Goal: Transaction & Acquisition: Purchase product/service

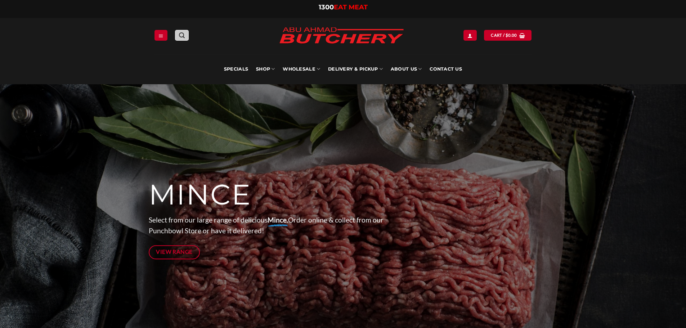
click at [181, 34] on icon "Search" at bounding box center [182, 35] width 6 height 7
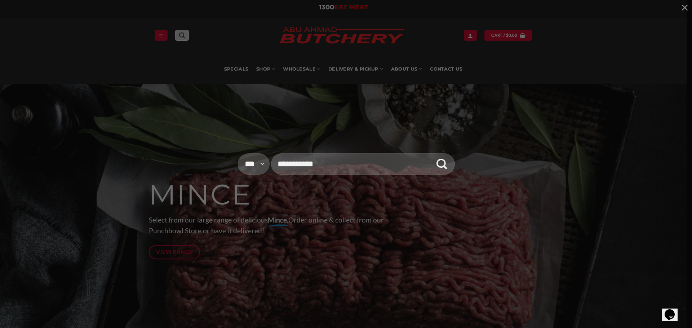
type input "**********"
click at [431, 151] on button "Submit" at bounding box center [442, 164] width 22 height 27
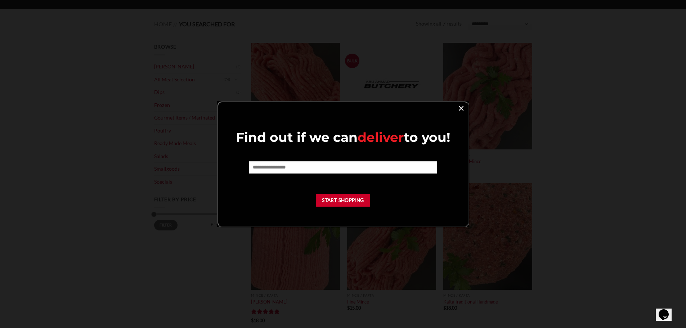
click at [458, 110] on link "×" at bounding box center [461, 108] width 10 height 10
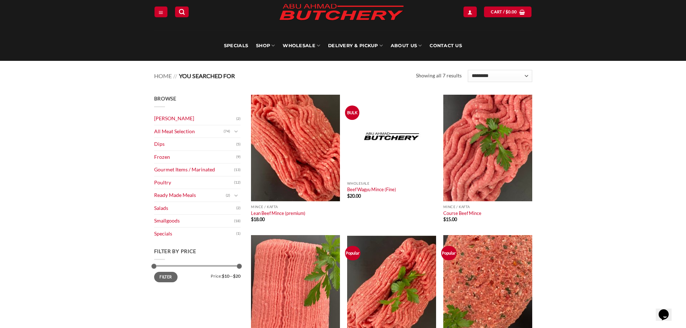
scroll to position [24, 0]
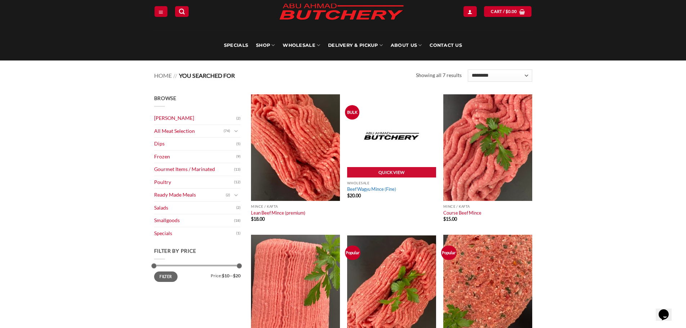
click at [371, 188] on link "Beef Wagyu Mince (Fine)" at bounding box center [371, 189] width 49 height 6
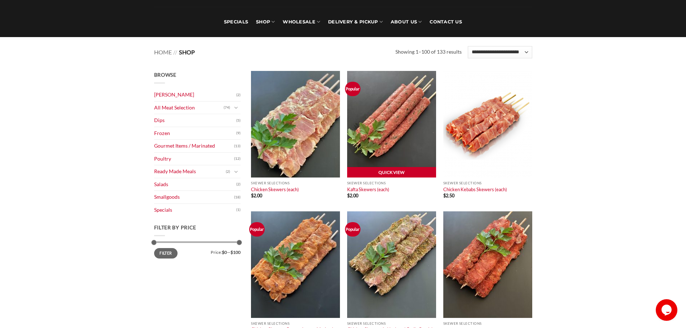
scroll to position [121, 0]
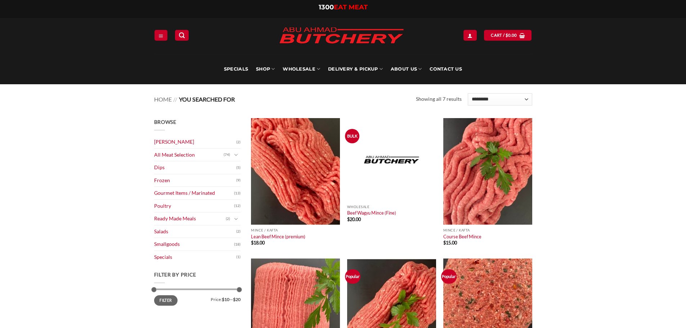
scroll to position [24, 0]
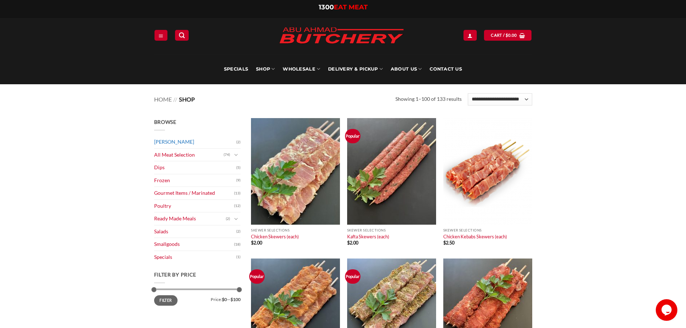
click at [195, 143] on link "[PERSON_NAME]" at bounding box center [195, 142] width 82 height 13
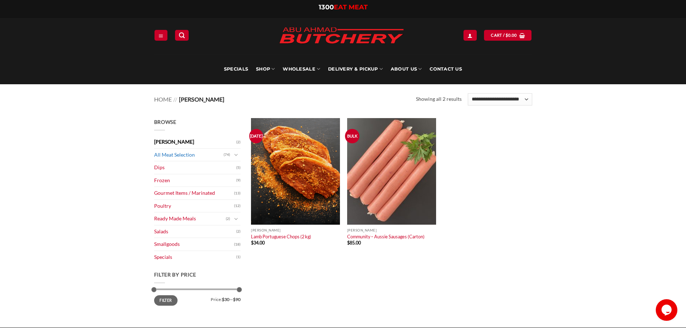
click at [172, 152] on link "All Meat Selection" at bounding box center [189, 155] width 70 height 13
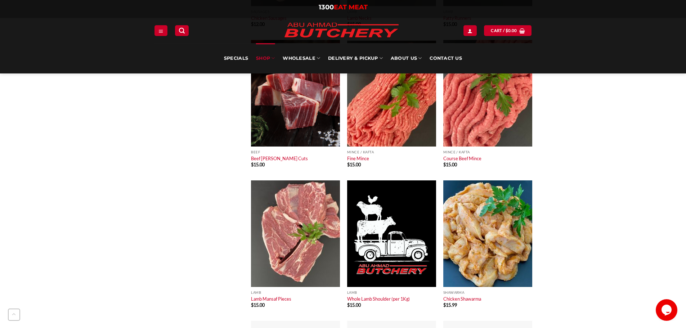
scroll to position [659, 0]
click at [342, 183] on div "Quick View Lamb Lamb Mansaf Pieces $ 15.00" at bounding box center [296, 250] width 96 height 141
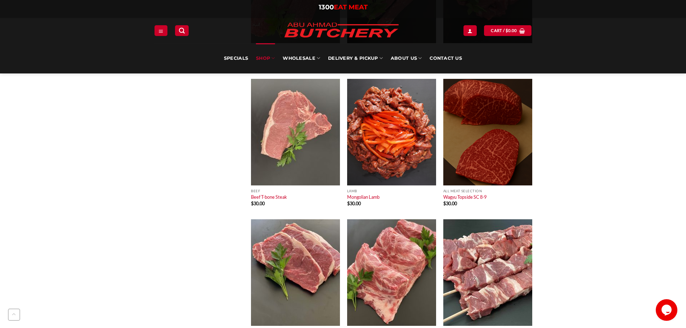
scroll to position [2599, 0]
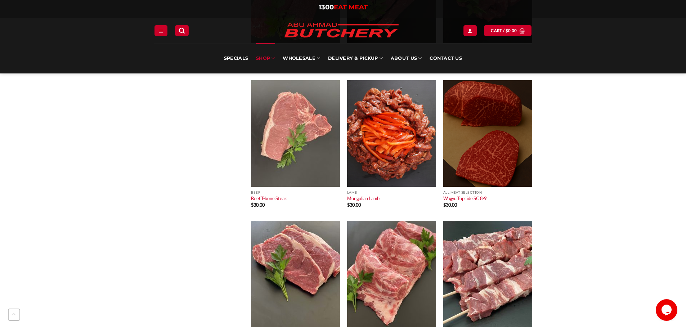
click at [391, 212] on div "Lamb Mongolian Lamb $ 30.00" at bounding box center [391, 200] width 89 height 27
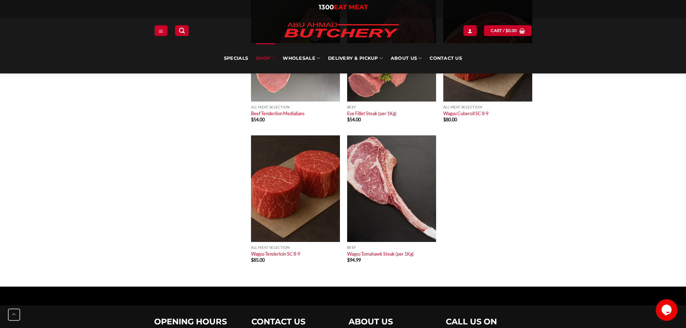
scroll to position [3387, 0]
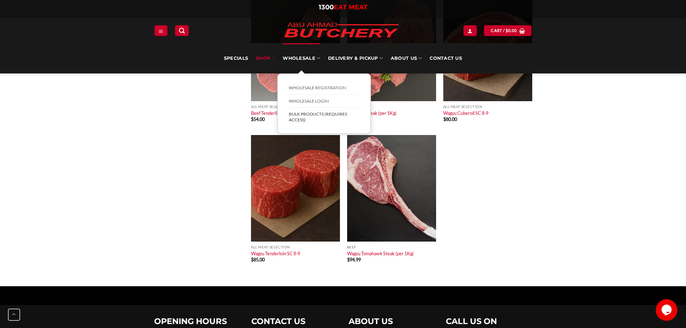
click at [303, 115] on link "BULK Products (Requires Access)" at bounding box center [324, 117] width 71 height 18
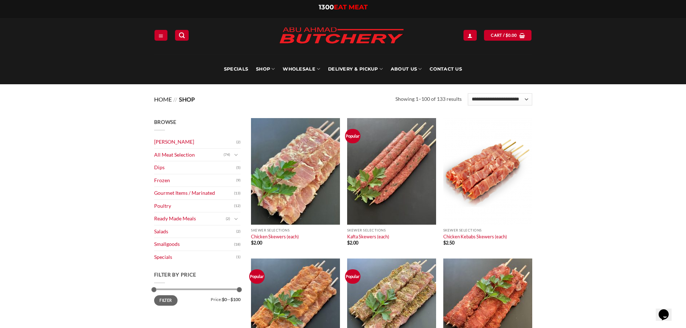
click at [156, 96] on link "Home" at bounding box center [163, 99] width 18 height 7
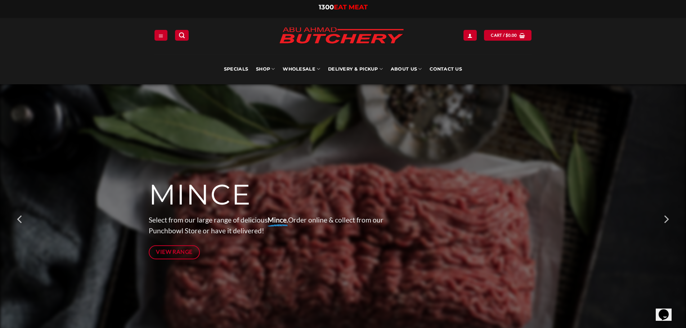
click at [186, 260] on div "MINCE Select from our large range of delicious Mince. Order online & collect fr…" at bounding box center [277, 221] width 257 height 81
click at [178, 253] on span "View Range" at bounding box center [174, 252] width 37 height 9
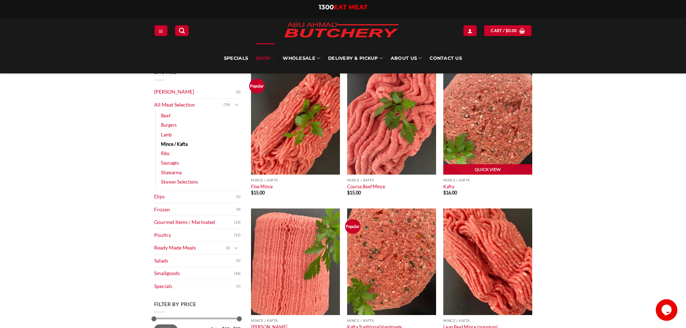
scroll to position [50, 0]
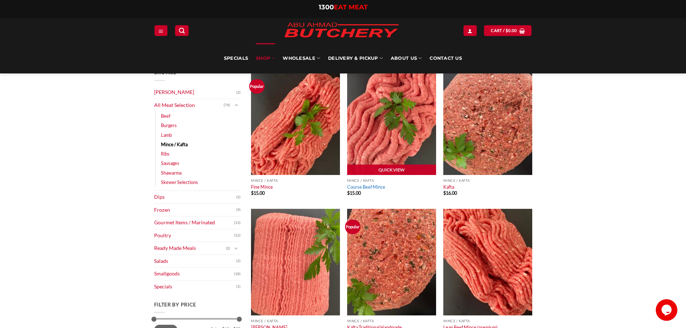
click at [377, 190] on link "Course Beef Mince" at bounding box center [366, 187] width 38 height 6
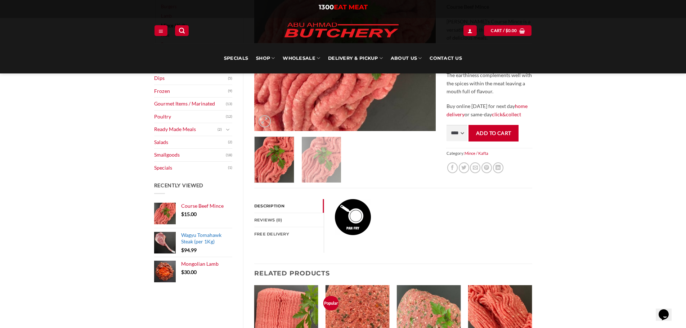
scroll to position [151, 0]
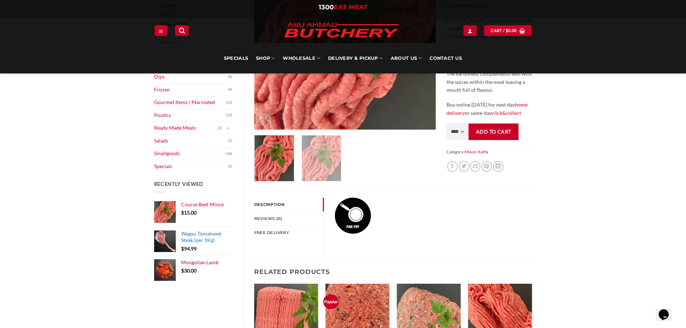
click at [188, 241] on span "Wagyu Tomahawk Steak (per 1Kg)" at bounding box center [201, 237] width 40 height 13
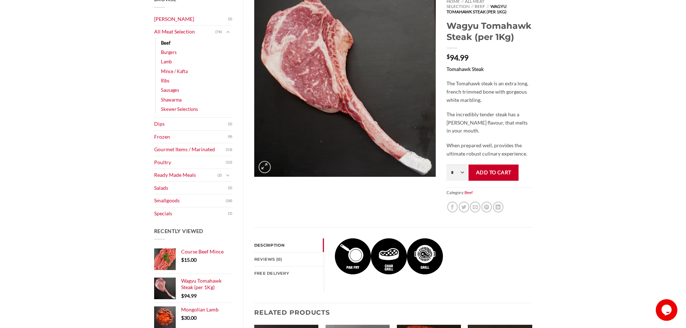
scroll to position [104, 0]
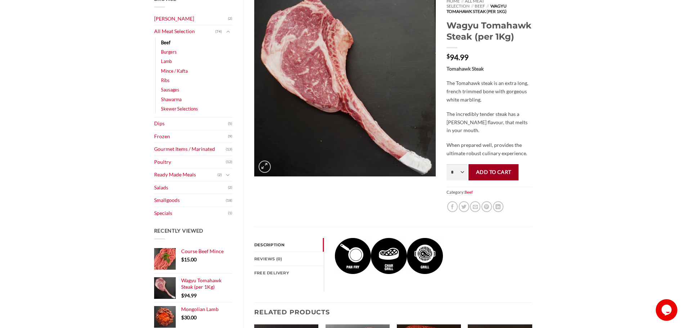
click at [499, 168] on button "Add to cart" at bounding box center [494, 172] width 50 height 16
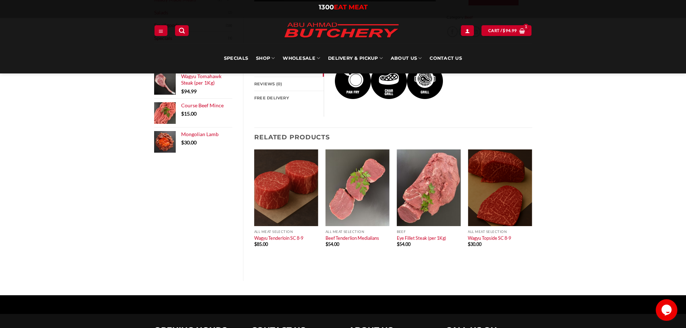
scroll to position [286, 0]
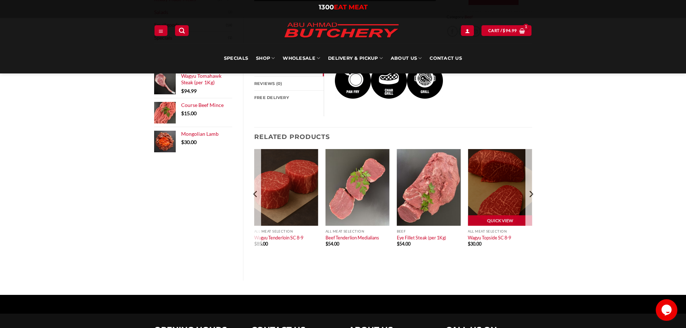
click at [506, 242] on span "$ 30.00" at bounding box center [500, 244] width 64 height 5
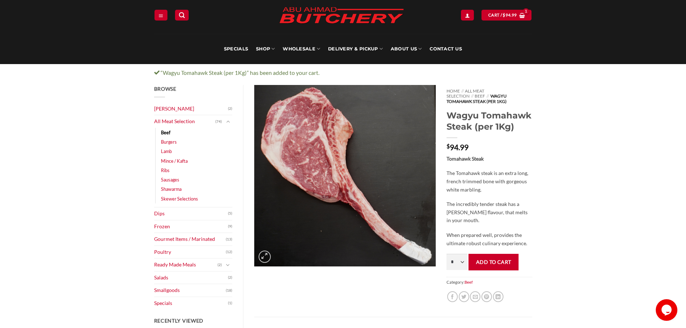
scroll to position [21, 0]
click at [169, 141] on link "Burgers" at bounding box center [169, 141] width 16 height 9
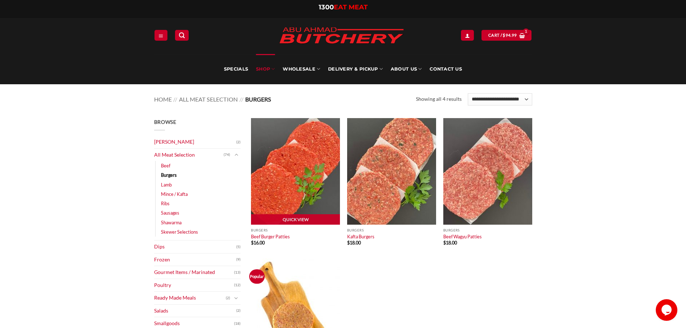
click at [301, 169] on img at bounding box center [295, 171] width 89 height 107
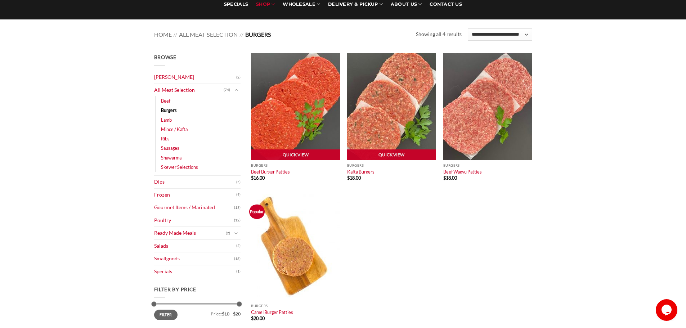
scroll to position [69, 0]
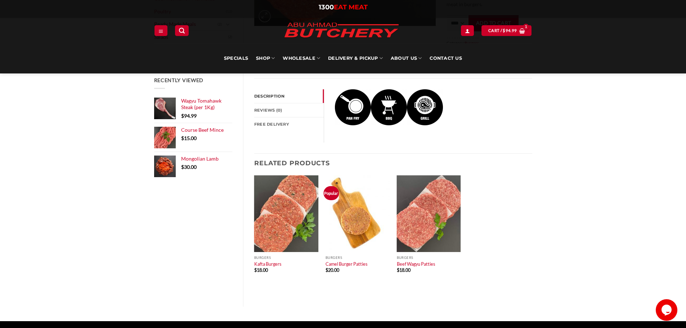
scroll to position [255, 0]
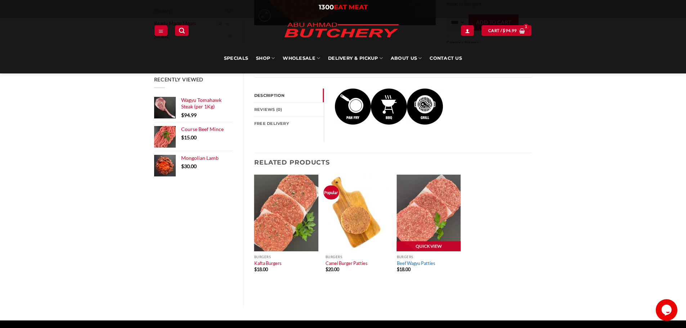
click at [426, 261] on link "Beef Wagyu Patties" at bounding box center [416, 264] width 39 height 6
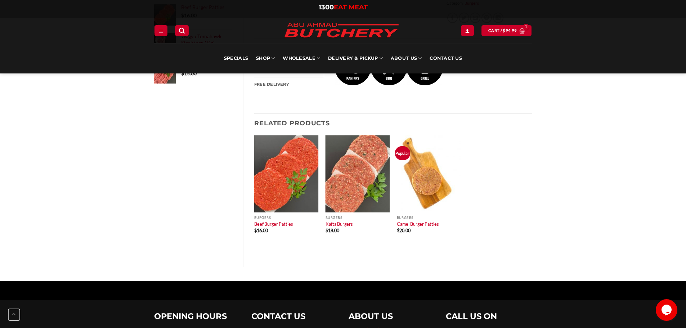
scroll to position [351, 0]
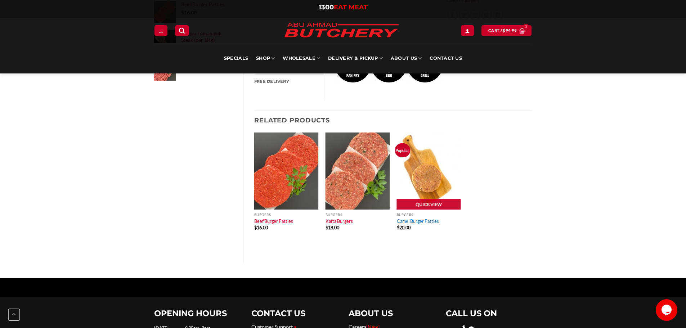
click at [424, 218] on link "Camel Burger Patties" at bounding box center [418, 221] width 42 height 6
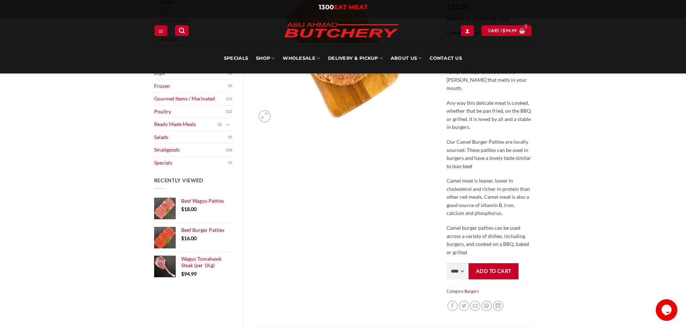
scroll to position [155, 0]
click at [459, 263] on select "**** * *** * *** * *** * *** * *** * *** * *** * *** * *** ** **** ** **** ** *…" at bounding box center [457, 271] width 21 height 16
select select "*"
click at [447, 263] on select "**** * *** * *** * *** * *** * *** * *** * *** * *** * *** ** **** ** **** ** *…" at bounding box center [457, 271] width 21 height 16
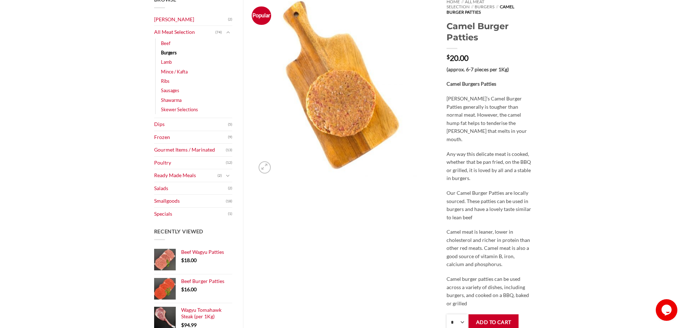
scroll to position [171, 0]
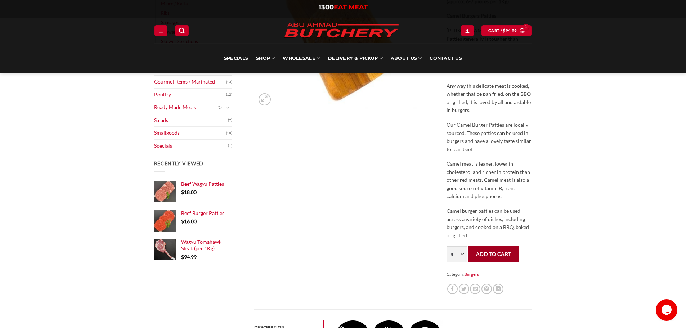
click at [493, 246] on button "Add to cart" at bounding box center [494, 254] width 50 height 16
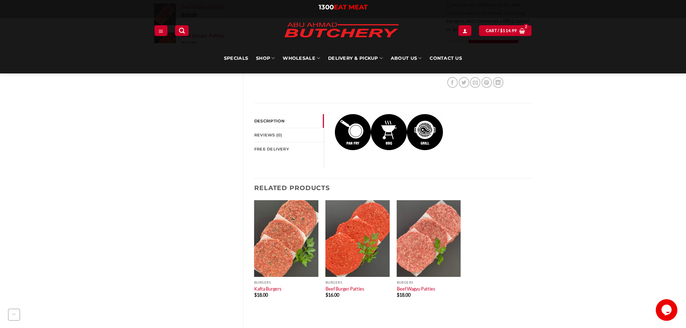
scroll to position [386, 0]
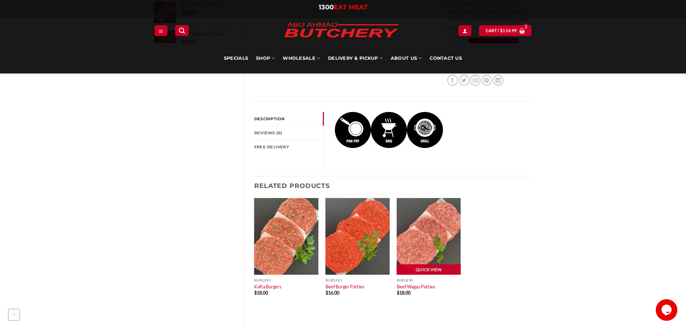
click at [431, 238] on img at bounding box center [429, 236] width 64 height 77
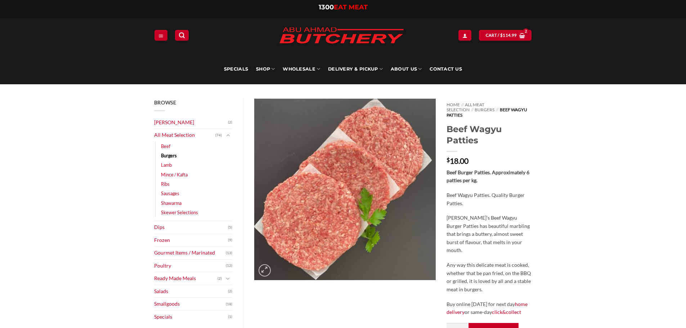
scroll to position [114, 0]
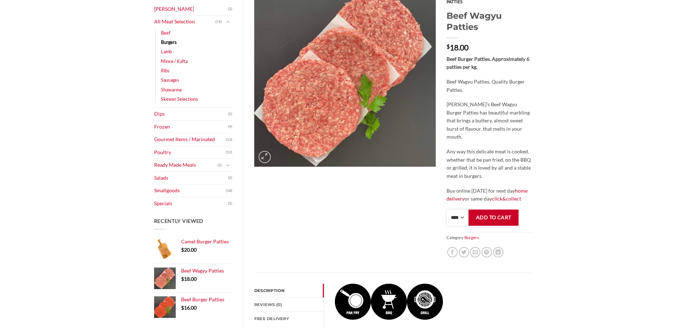
click at [460, 219] on select "**** * *** * *** * *** * *** * *** * *** * *** * *** * *** ** **** ** **** ** *…" at bounding box center [457, 218] width 21 height 16
select select "*"
click at [447, 210] on select "**** * *** * *** * *** * *** * *** * *** * *** * *** * *** ** **** ** **** ** *…" at bounding box center [457, 218] width 21 height 16
click at [488, 217] on button "Add to cart" at bounding box center [494, 218] width 50 height 16
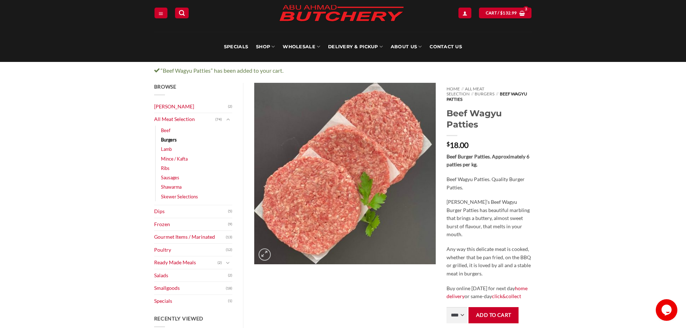
scroll to position [27, 0]
